Goal: Task Accomplishment & Management: Use online tool/utility

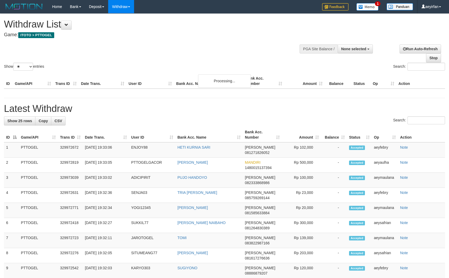
select select
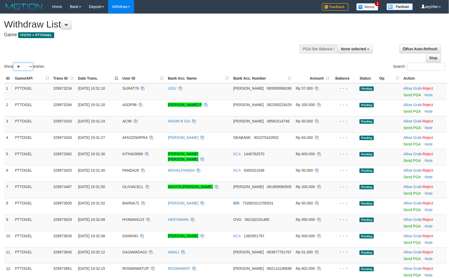
click at [22, 70] on select "** ** ** ***" at bounding box center [23, 67] width 20 height 8
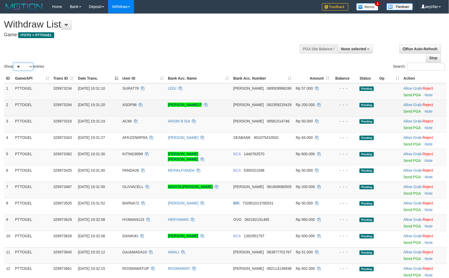
select select "***"
click at [14, 63] on select "** ** ** ***" at bounding box center [23, 67] width 20 height 8
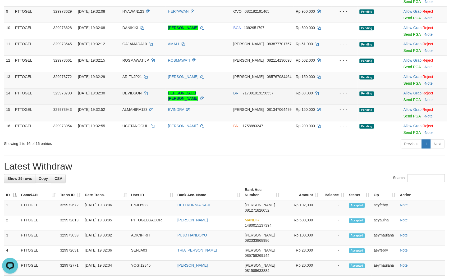
scroll to position [157, 0]
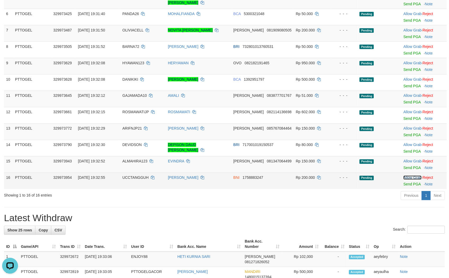
click at [417, 176] on link "Allow Grab" at bounding box center [413, 178] width 18 height 4
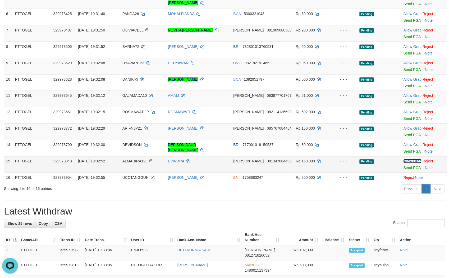
click at [409, 161] on link "Allow Grab" at bounding box center [413, 161] width 18 height 4
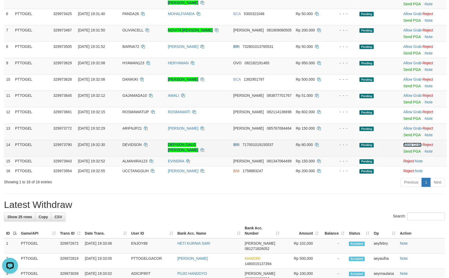
click at [409, 146] on link "Allow Grab" at bounding box center [413, 145] width 18 height 4
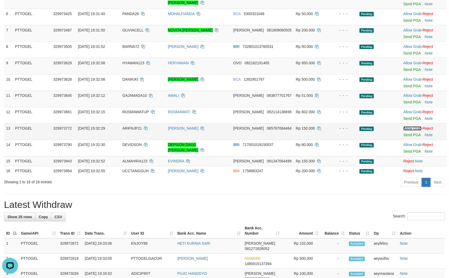
click at [411, 129] on link "Allow Grab" at bounding box center [413, 129] width 18 height 4
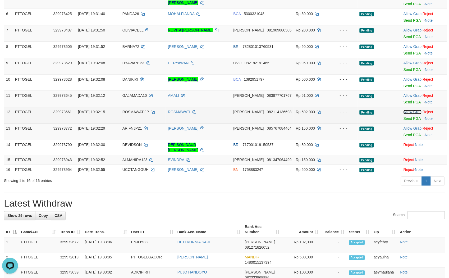
click at [411, 111] on link "Allow Grab" at bounding box center [413, 112] width 18 height 4
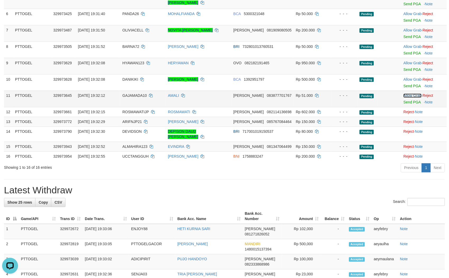
click at [408, 94] on link "Allow Grab" at bounding box center [413, 96] width 18 height 4
click at [409, 80] on link "Allow Grab" at bounding box center [413, 79] width 18 height 4
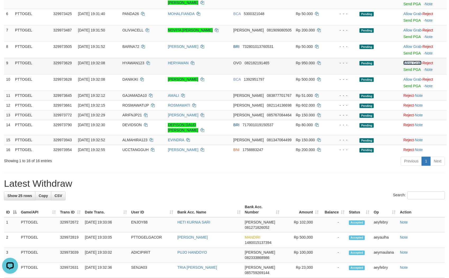
click at [411, 62] on link "Allow Grab" at bounding box center [413, 63] width 18 height 4
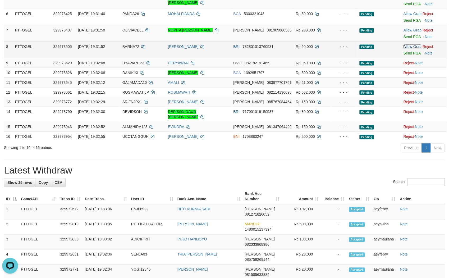
click at [412, 44] on link "Allow Grab" at bounding box center [413, 46] width 18 height 4
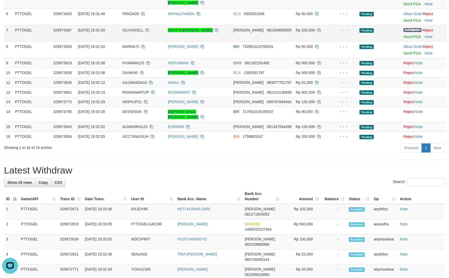
click at [411, 30] on link "Allow Grab" at bounding box center [413, 30] width 18 height 4
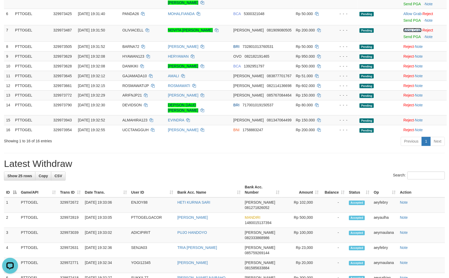
scroll to position [0, 0]
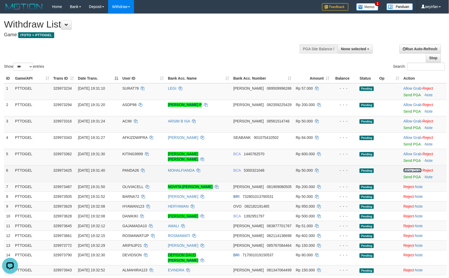
click at [409, 170] on link "Allow Grab" at bounding box center [413, 170] width 18 height 4
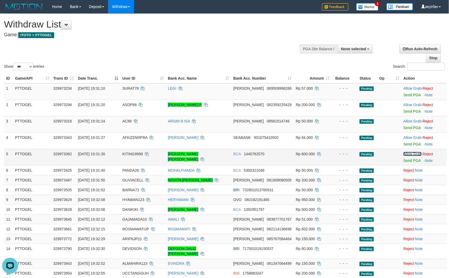
click at [412, 153] on link "Allow Grab" at bounding box center [413, 154] width 18 height 4
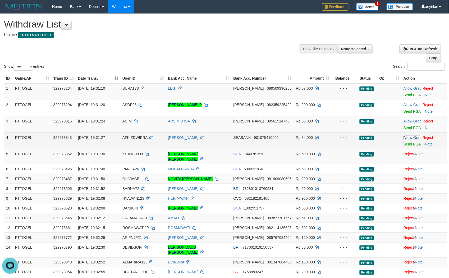
click at [411, 137] on link "Allow Grab" at bounding box center [413, 138] width 18 height 4
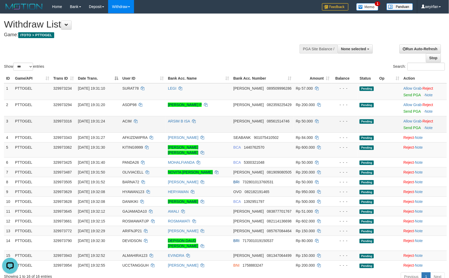
click at [412, 118] on td "Allow Grab · Reject Send PGA · Note" at bounding box center [425, 124] width 46 height 16
click at [412, 120] on link "Allow Grab" at bounding box center [413, 121] width 18 height 4
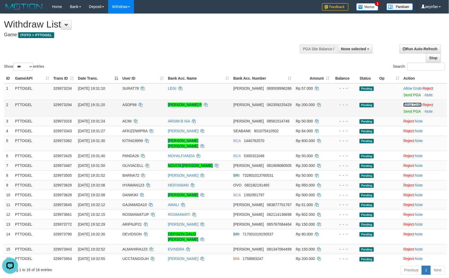
click at [412, 104] on link "Allow Grab" at bounding box center [413, 105] width 18 height 4
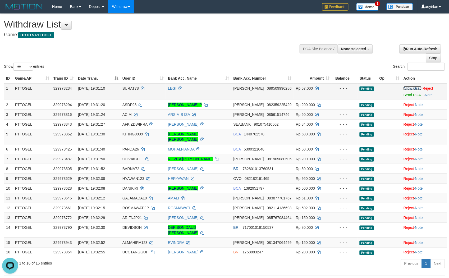
click at [416, 89] on link "Allow Grab" at bounding box center [413, 88] width 18 height 4
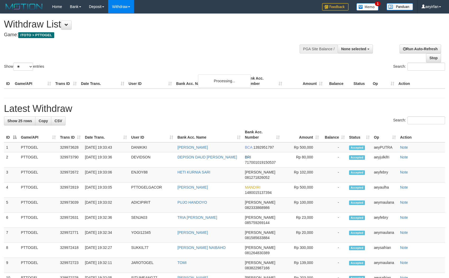
select select
select select "**"
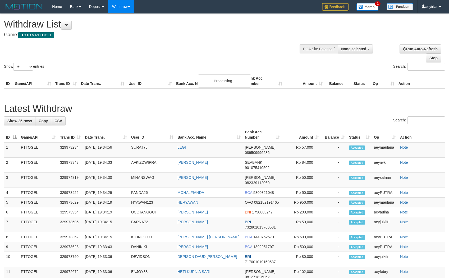
select select
select select "**"
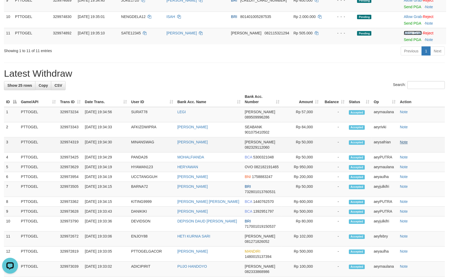
scroll to position [8, 0]
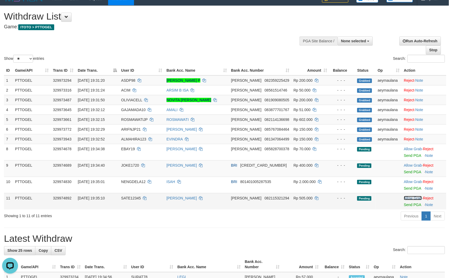
click at [411, 197] on link "Allow Grab" at bounding box center [413, 198] width 18 height 4
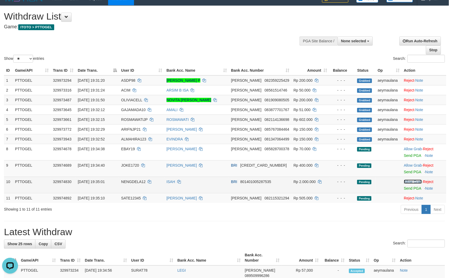
click at [408, 181] on link "Allow Grab" at bounding box center [413, 182] width 18 height 4
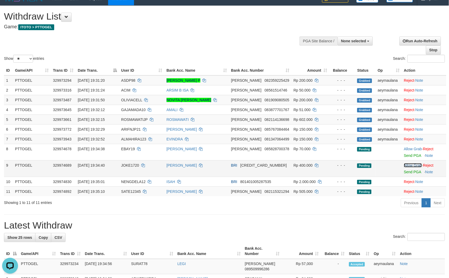
click at [409, 165] on link "Allow Grab" at bounding box center [413, 165] width 18 height 4
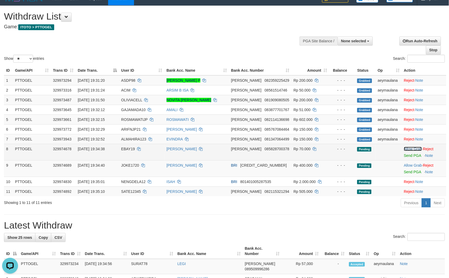
click at [409, 148] on link "Allow Grab" at bounding box center [413, 149] width 18 height 4
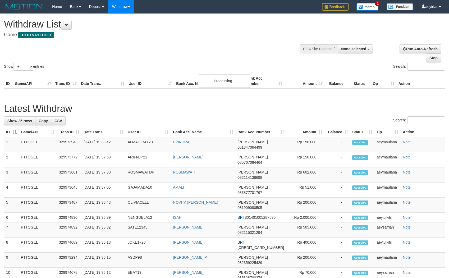
select select
select select "**"
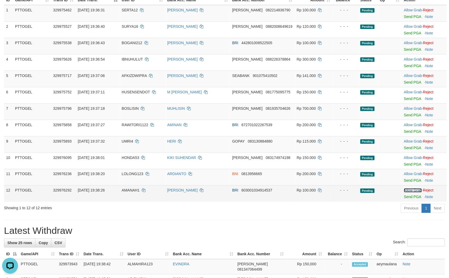
click at [405, 190] on link "Allow Grab" at bounding box center [413, 190] width 18 height 4
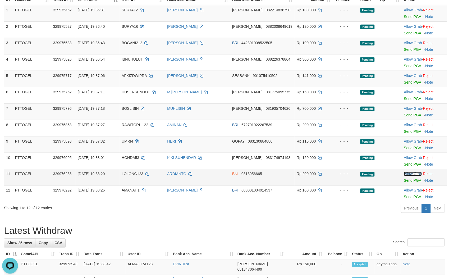
click at [405, 174] on link "Allow Grab" at bounding box center [413, 174] width 18 height 4
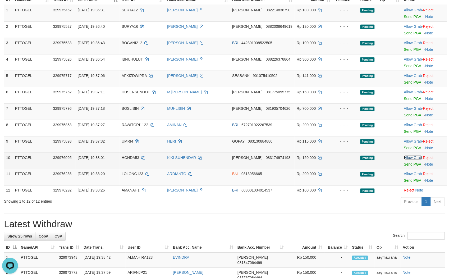
click at [415, 157] on link "Allow Grab" at bounding box center [413, 158] width 18 height 4
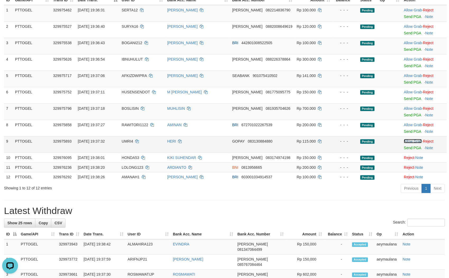
click at [410, 142] on link "Allow Grab" at bounding box center [413, 141] width 18 height 4
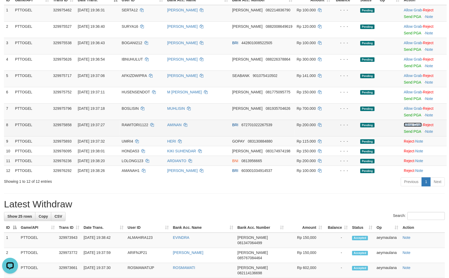
click at [410, 126] on link "Allow Grab" at bounding box center [413, 125] width 18 height 4
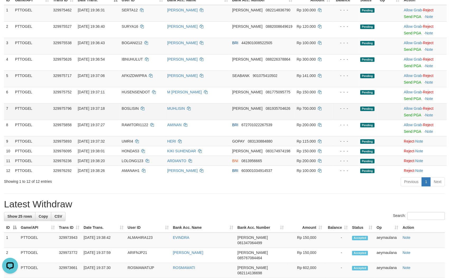
click at [410, 110] on td "Allow Grab · Reject Send PGA · Note" at bounding box center [424, 111] width 45 height 16
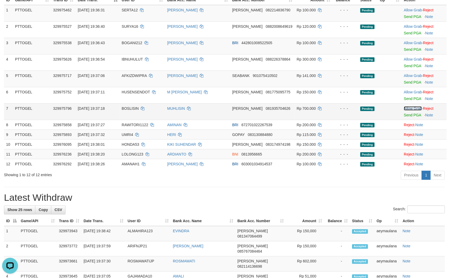
click at [411, 107] on link "Allow Grab" at bounding box center [413, 108] width 18 height 4
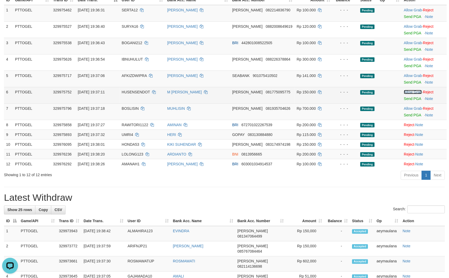
click at [412, 93] on link "Allow Grab" at bounding box center [413, 92] width 18 height 4
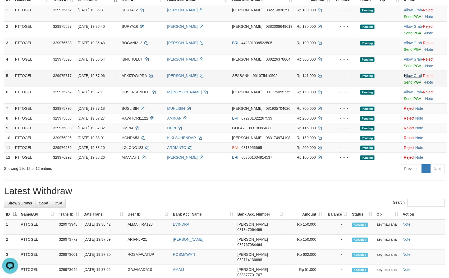
click at [414, 74] on link "Allow Grab" at bounding box center [413, 76] width 18 height 4
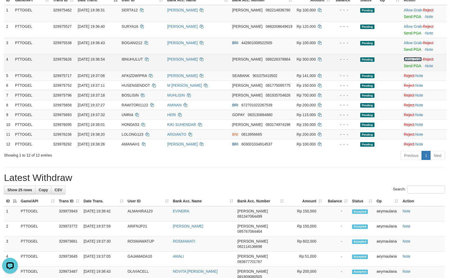
click at [410, 58] on link "Allow Grab" at bounding box center [413, 59] width 18 height 4
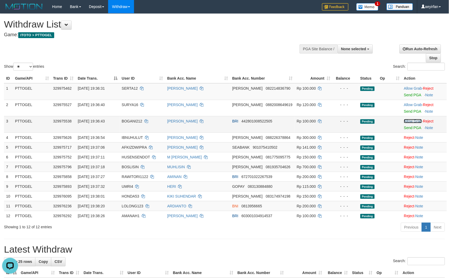
click at [410, 119] on link "Allow Grab" at bounding box center [413, 121] width 18 height 4
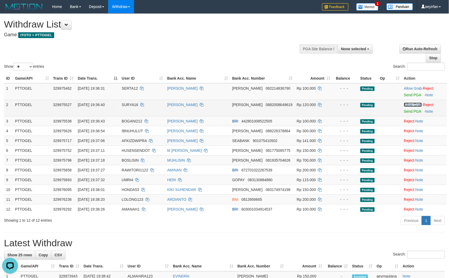
click at [411, 105] on link "Allow Grab" at bounding box center [413, 105] width 18 height 4
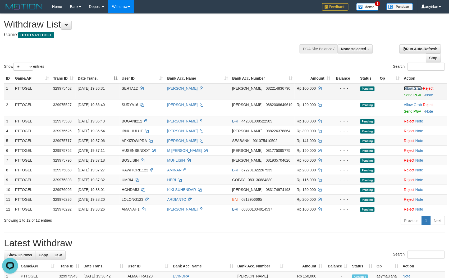
click at [411, 88] on link "Allow Grab" at bounding box center [413, 88] width 18 height 4
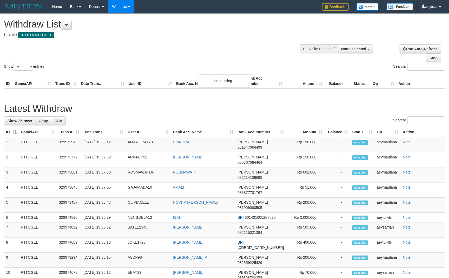
select select
select select "**"
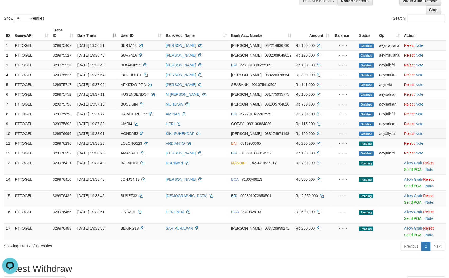
scroll to position [118, 0]
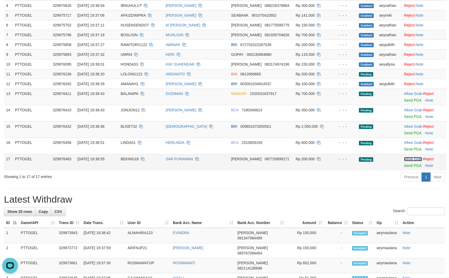
click at [414, 157] on link "Allow Grab" at bounding box center [414, 159] width 18 height 4
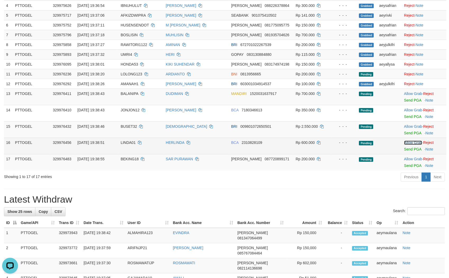
click at [411, 141] on link "Allow Grab" at bounding box center [414, 143] width 18 height 4
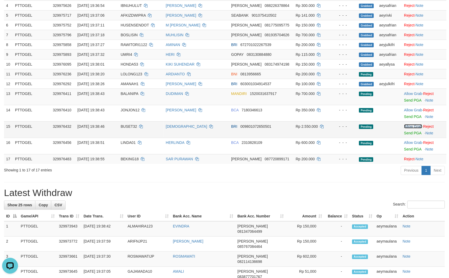
click at [409, 124] on link "Allow Grab" at bounding box center [414, 126] width 18 height 4
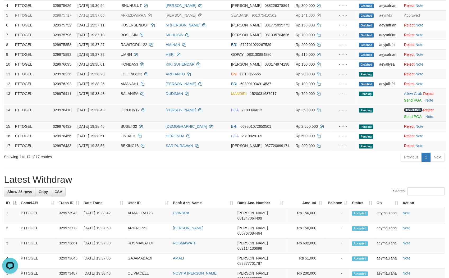
click at [410, 108] on link "Allow Grab" at bounding box center [414, 110] width 18 height 4
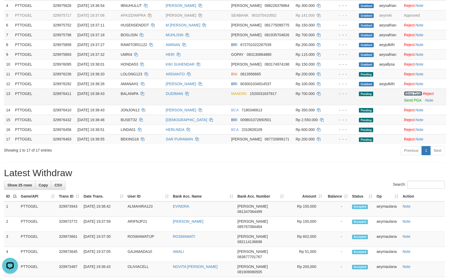
click at [412, 92] on link "Allow Grab" at bounding box center [414, 94] width 18 height 4
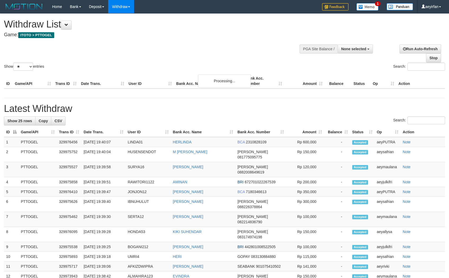
select select
select select "**"
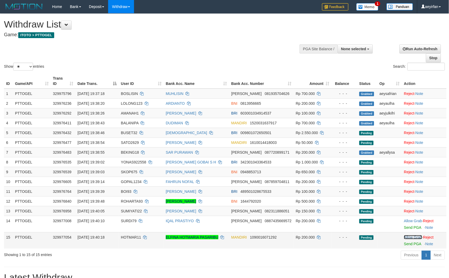
click at [404, 235] on link "Allow Grab" at bounding box center [413, 237] width 18 height 4
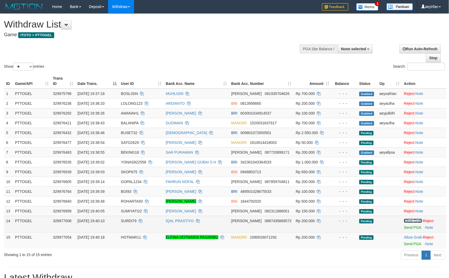
click at [407, 219] on link "Allow Grab" at bounding box center [413, 221] width 18 height 4
